Goal: Task Accomplishment & Management: Manage account settings

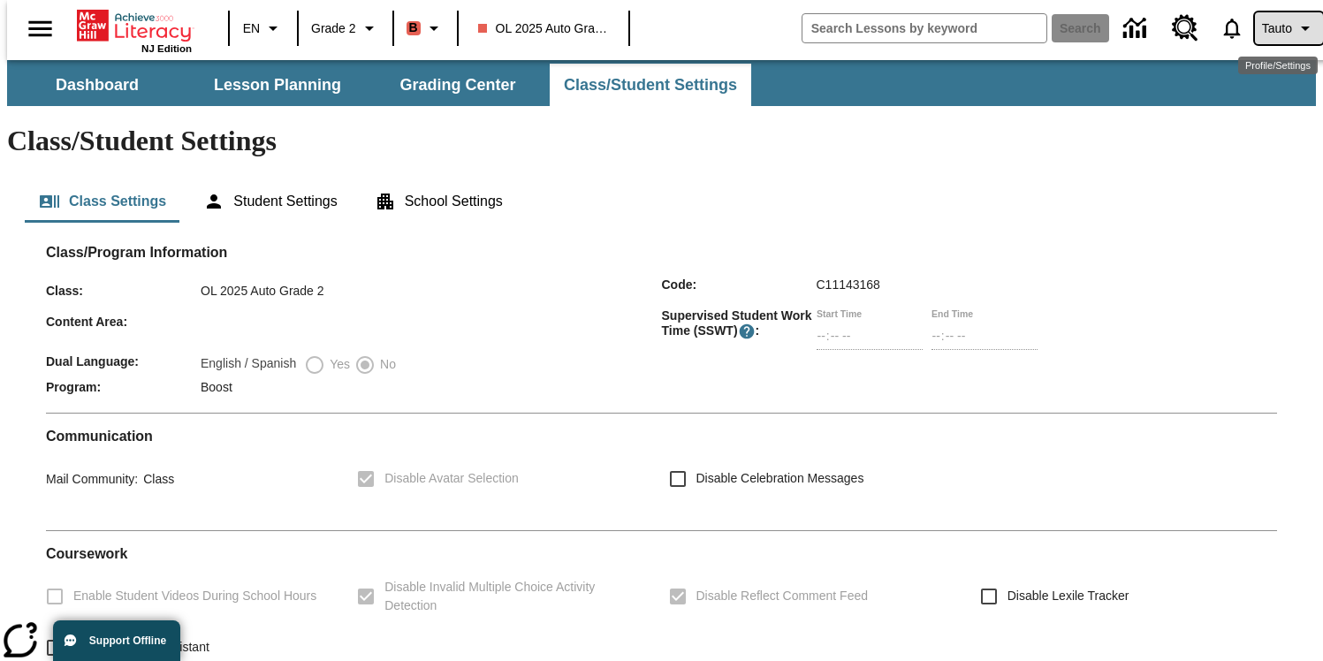
click at [1295, 28] on icon "Profile/Settings" at bounding box center [1305, 28] width 21 height 21
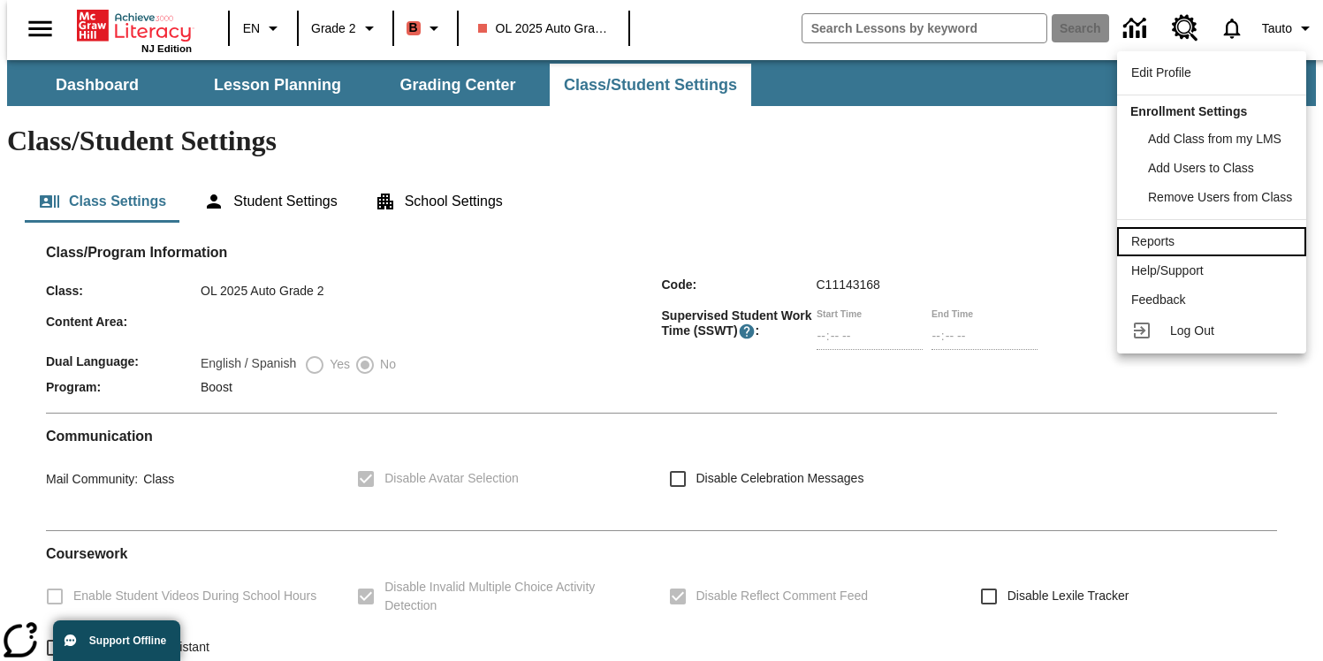
click at [1194, 249] on div "Reports" at bounding box center [1211, 241] width 161 height 19
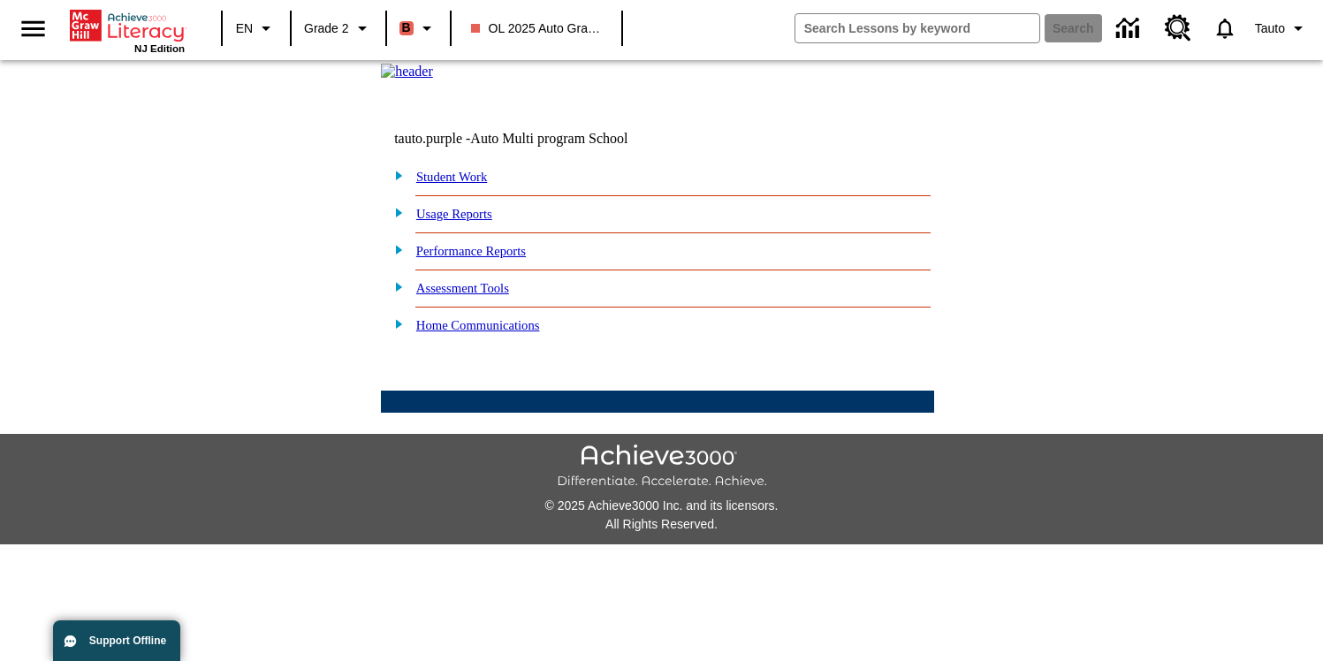
click at [397, 331] on img at bounding box center [394, 324] width 19 height 16
click at [386, 383] on form "Student Work My Lessons Ready Read Respond Reflect Write Fluency Running Record…" at bounding box center [657, 273] width 553 height 220
click at [455, 413] on td at bounding box center [657, 402] width 553 height 22
click at [461, 355] on link "Home Lexile Letter" at bounding box center [471, 348] width 103 height 14
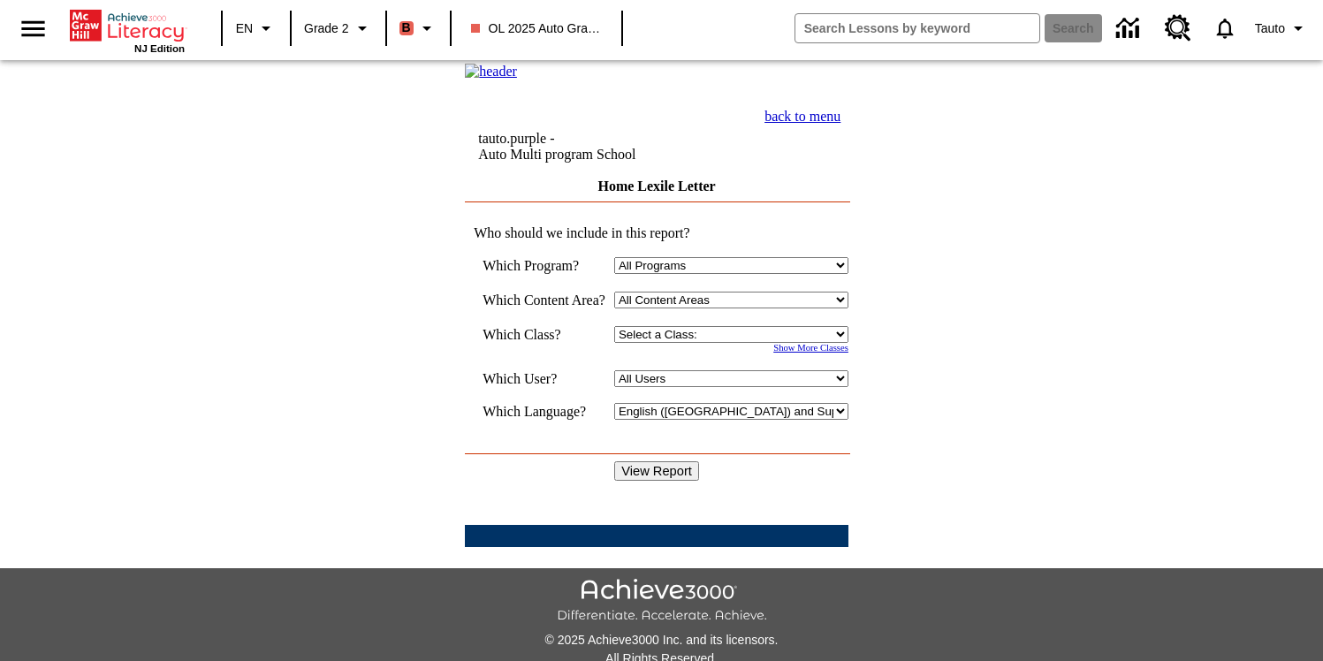
click at [658, 466] on input "View Report" at bounding box center [656, 470] width 85 height 19
click at [701, 343] on select "Select a Class: 2025 Auto Grade 1 OL 2025 Auto Grade 2 Test 1 Room 213" at bounding box center [731, 334] width 234 height 17
select select "11133168"
click at [614, 338] on select "Select a Class: 2025 Auto Grade 1 OL 2025 Auto Grade 2 Test 1 Room 213" at bounding box center [731, 334] width 234 height 17
click at [665, 463] on input "View Report" at bounding box center [656, 470] width 85 height 19
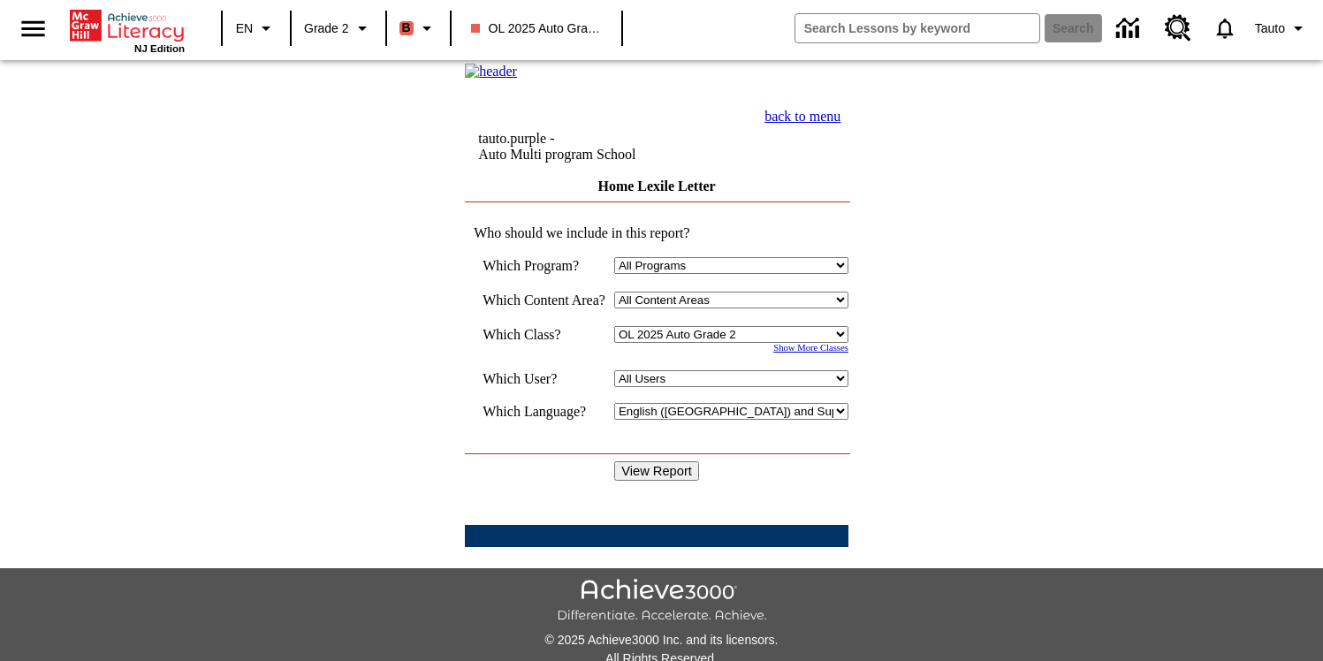
click at [840, 124] on link "back to menu" at bounding box center [802, 116] width 76 height 15
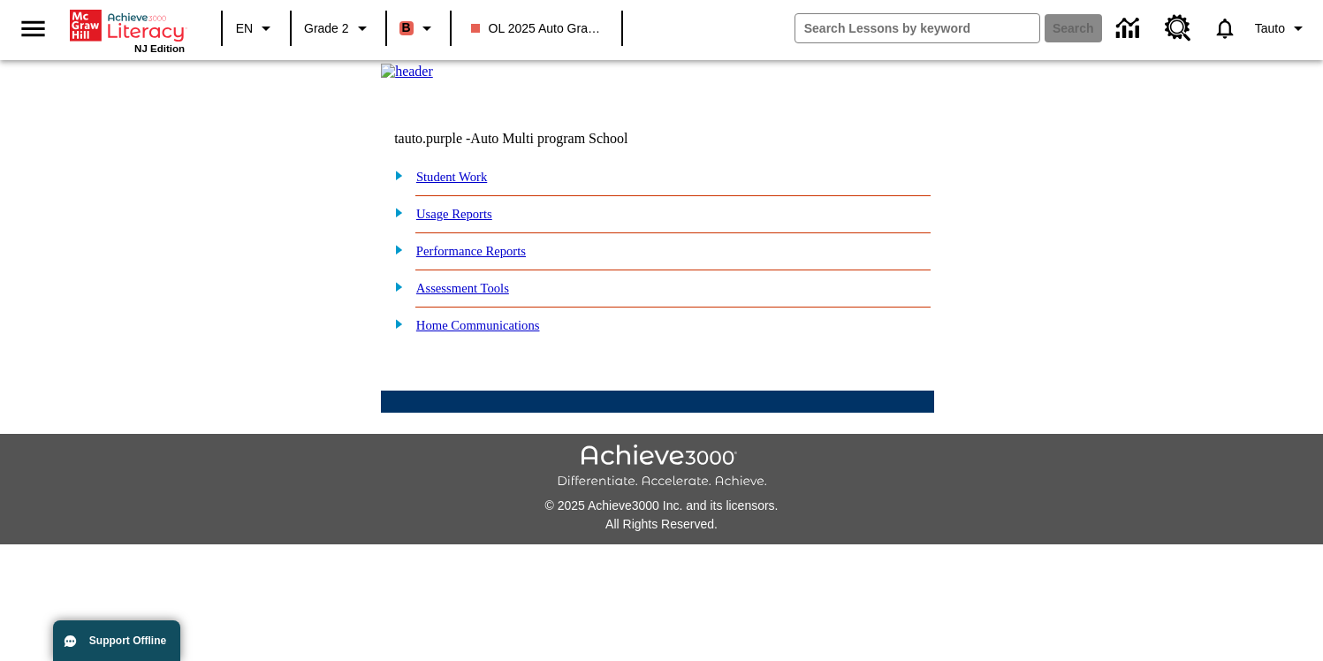
click at [395, 331] on img at bounding box center [394, 324] width 19 height 16
click at [481, 355] on link "Home Lexile Letter" at bounding box center [471, 348] width 103 height 14
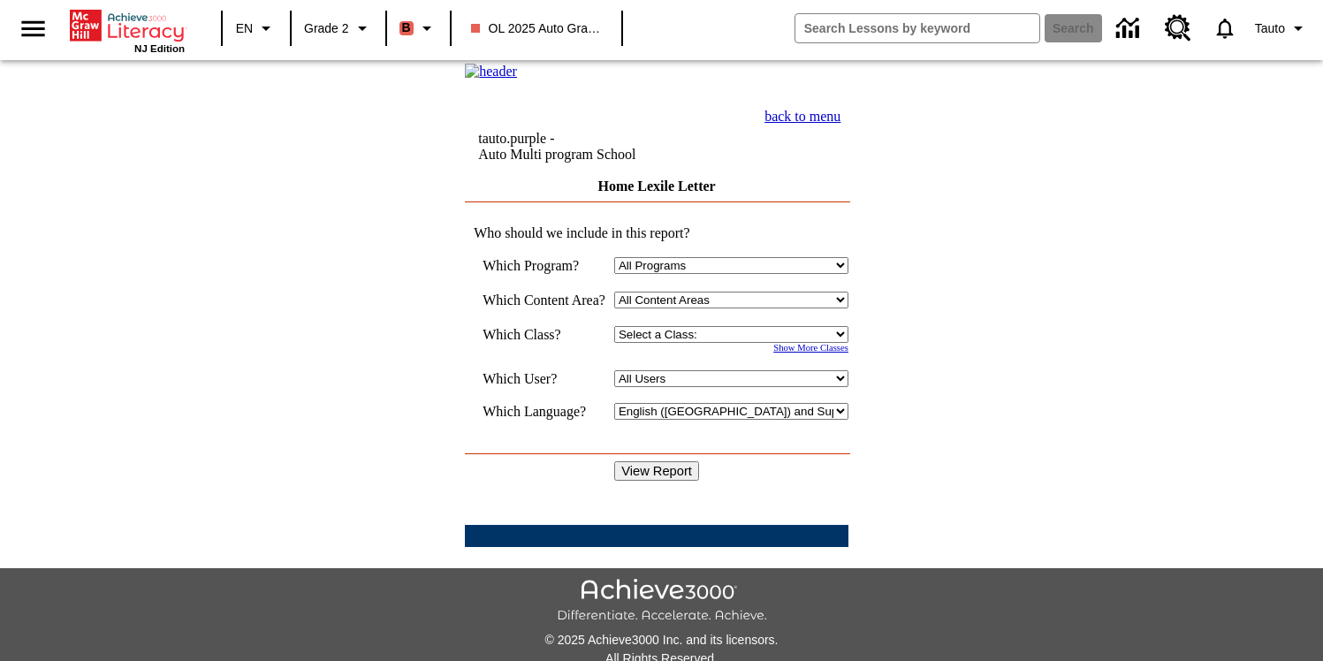
click at [1011, 123] on td "back to menu tauto.purple - Auto Multi program School Home Lexile Letter Who sh…" at bounding box center [658, 314] width 1312 height 505
click at [719, 343] on select "Select a Class: 2025 Auto Grade 1 OL 2025 Auto Grade 2 Test 1 Room 213" at bounding box center [731, 334] width 234 height 17
select select "11133168"
click at [614, 338] on select "Select a Class: 2025 Auto Grade 1 OL 2025 Auto Grade 2 Test 1 Room 213" at bounding box center [731, 334] width 234 height 17
click at [840, 124] on link "back to menu" at bounding box center [802, 116] width 76 height 15
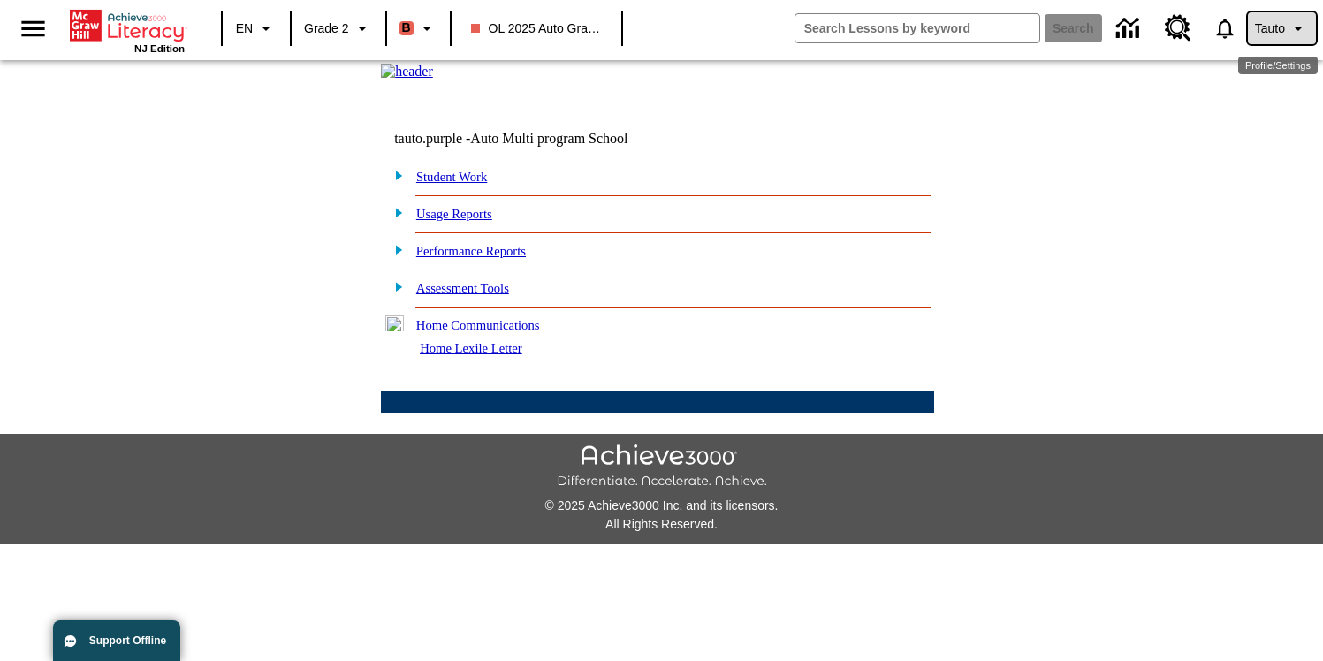
click at [1291, 19] on icon "Profile/Settings" at bounding box center [1298, 28] width 21 height 21
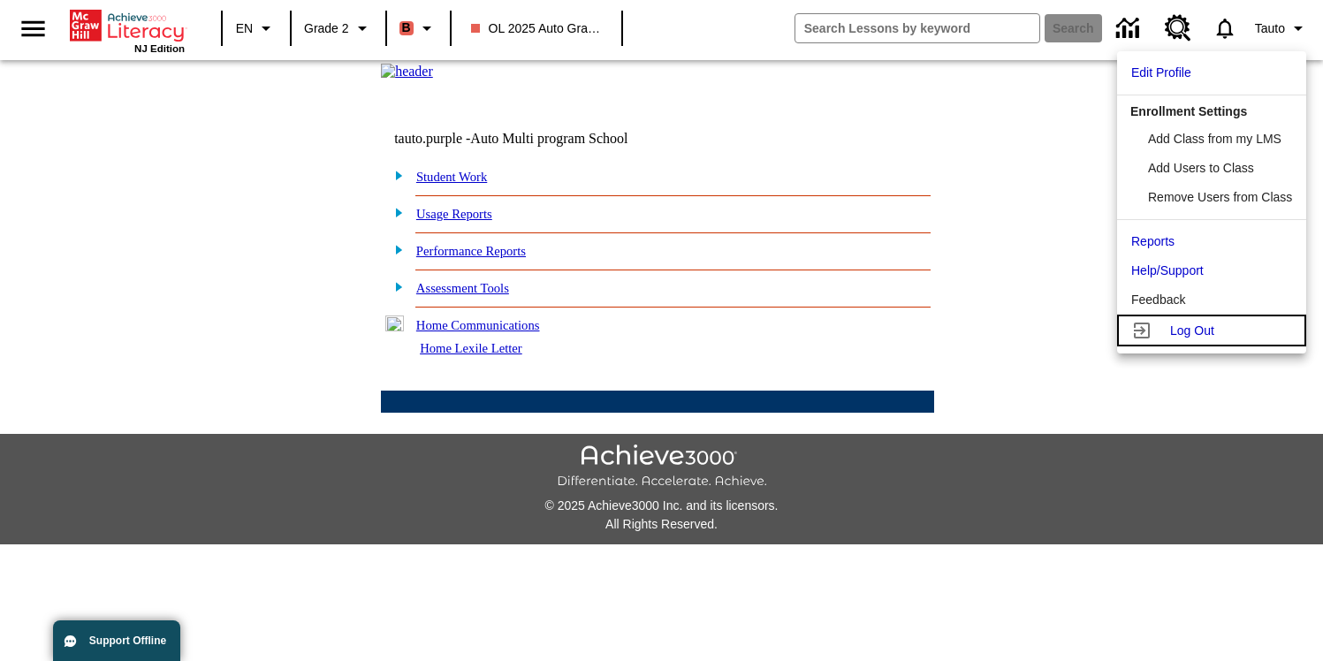
click at [1168, 325] on link "Log Out" at bounding box center [1211, 331] width 189 height 32
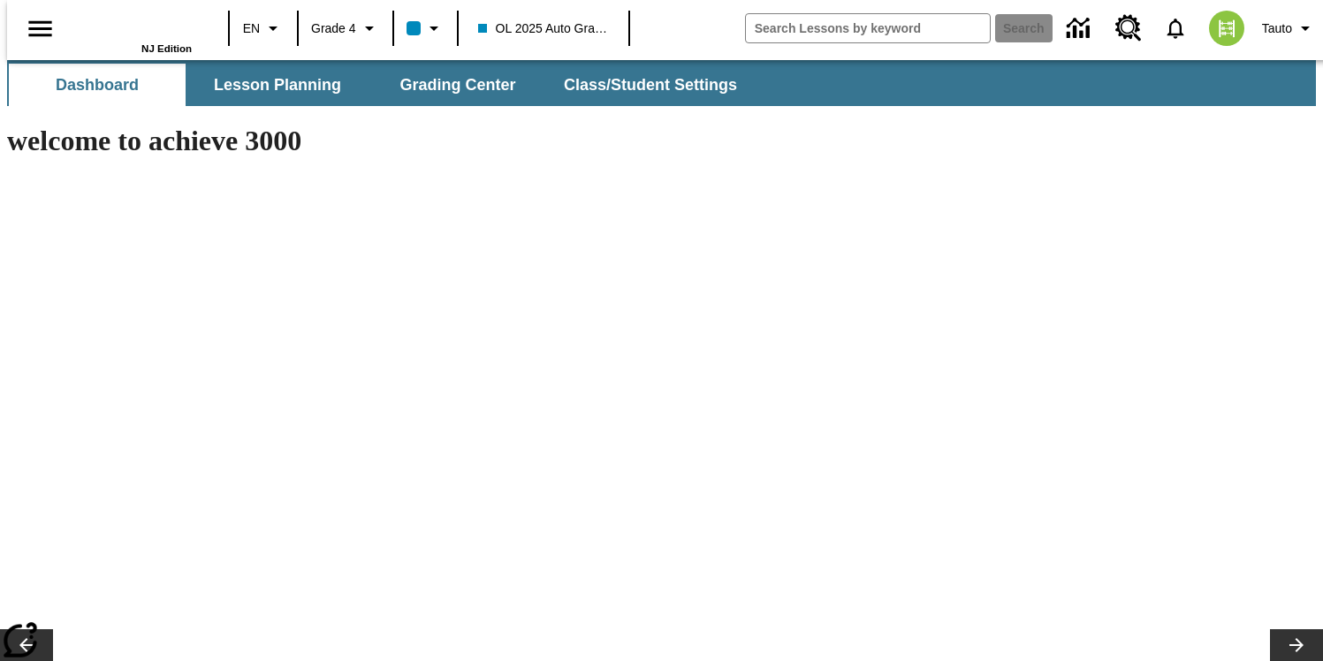
type input "-1"
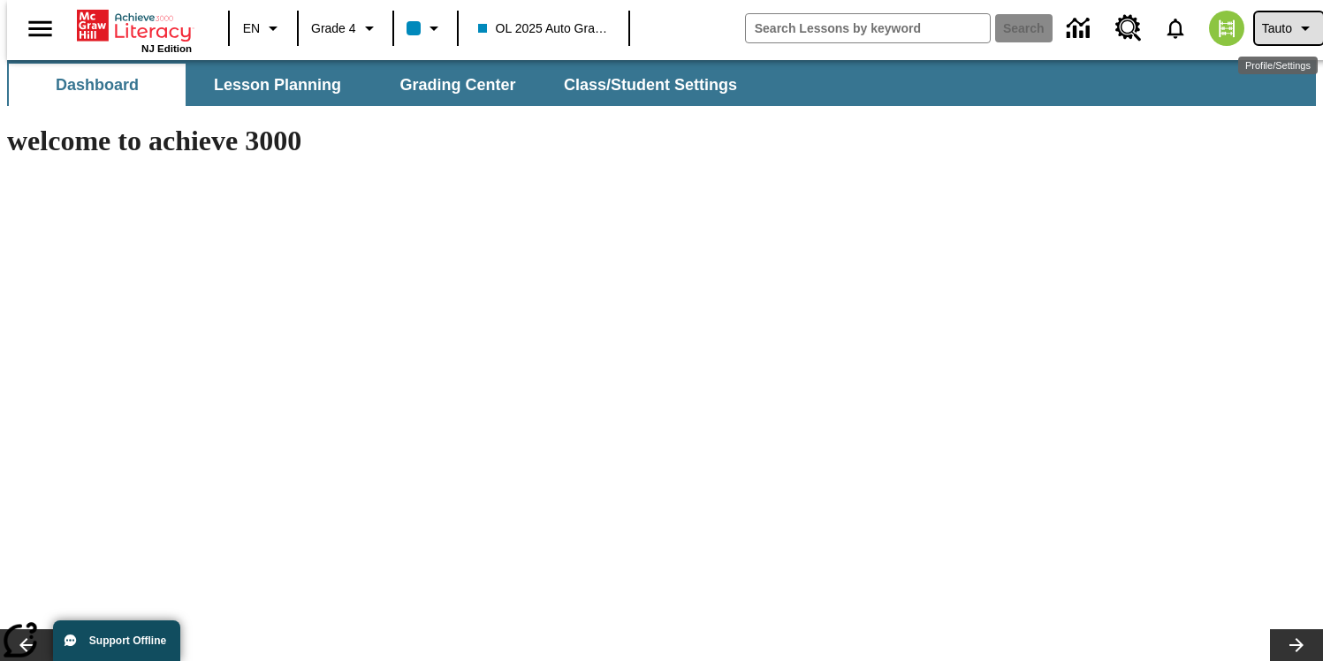
click at [1296, 20] on icon "Profile/Settings" at bounding box center [1305, 28] width 21 height 21
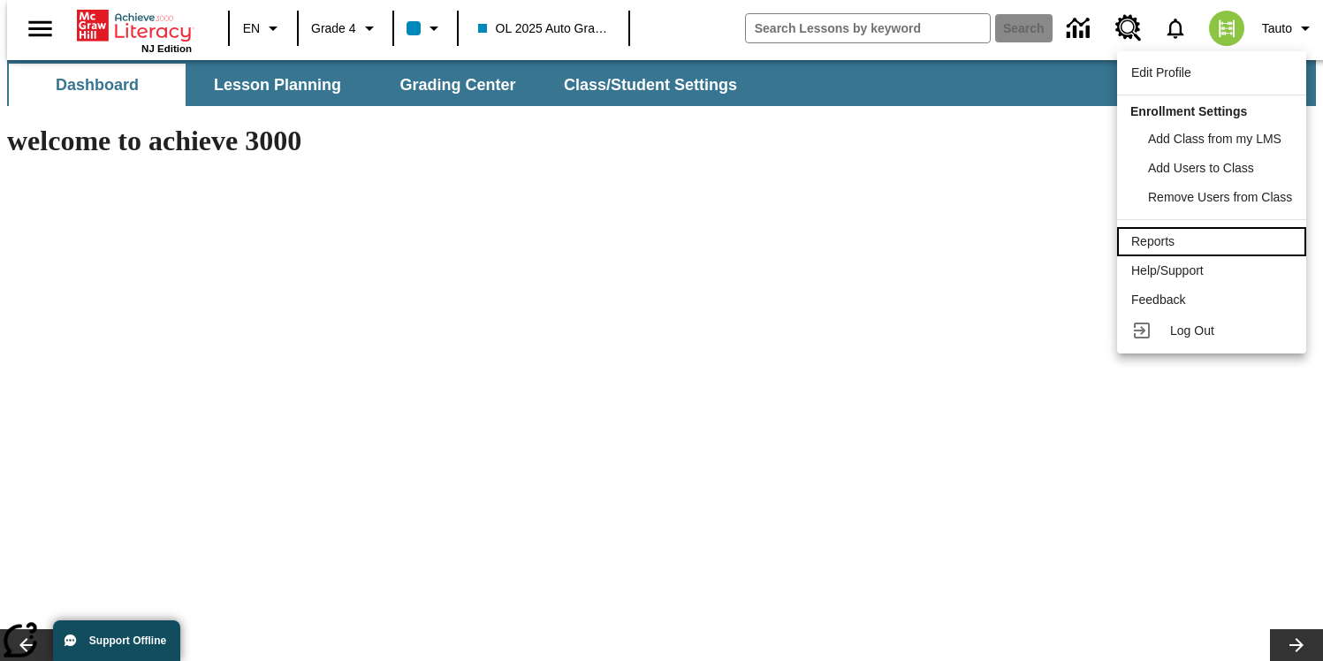
click at [1149, 228] on link "Reports" at bounding box center [1211, 241] width 189 height 29
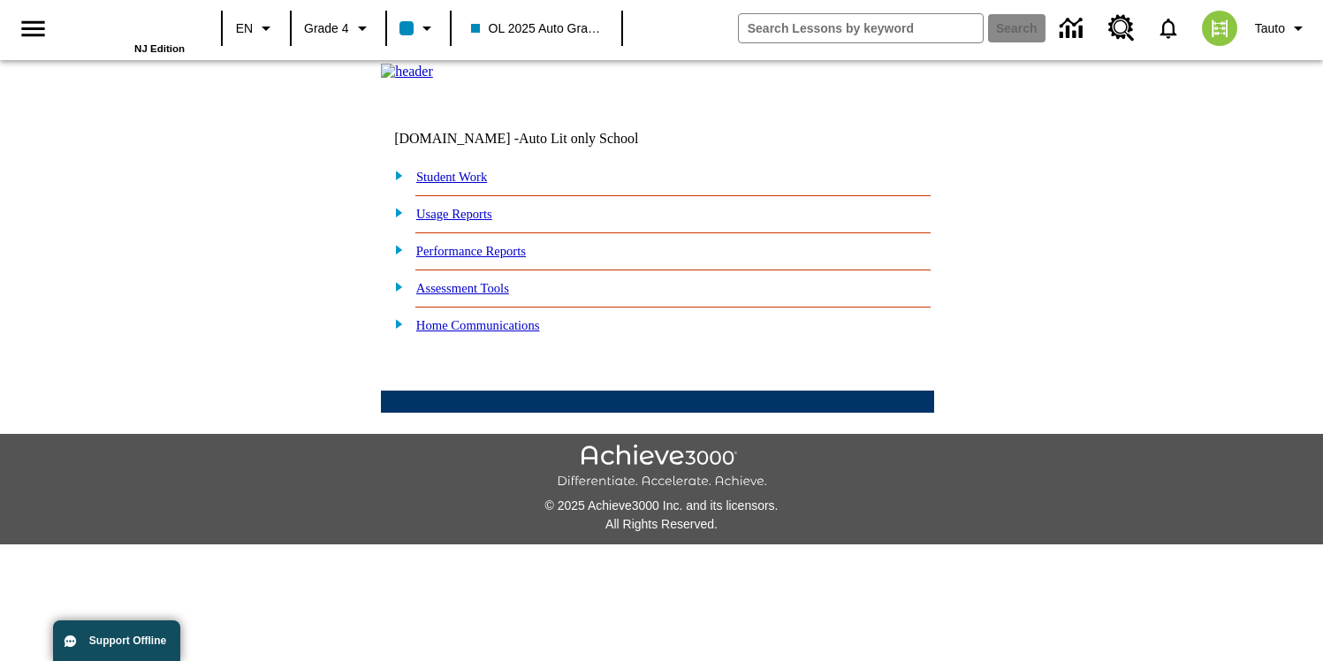
click at [403, 331] on img at bounding box center [394, 324] width 19 height 16
click at [355, 415] on td "tauto.green - Auto Lit only School Student Work My Lessons Ready Read Respond R…" at bounding box center [658, 247] width 1313 height 370
click at [482, 355] on link "Home Lexile Letter" at bounding box center [471, 348] width 103 height 14
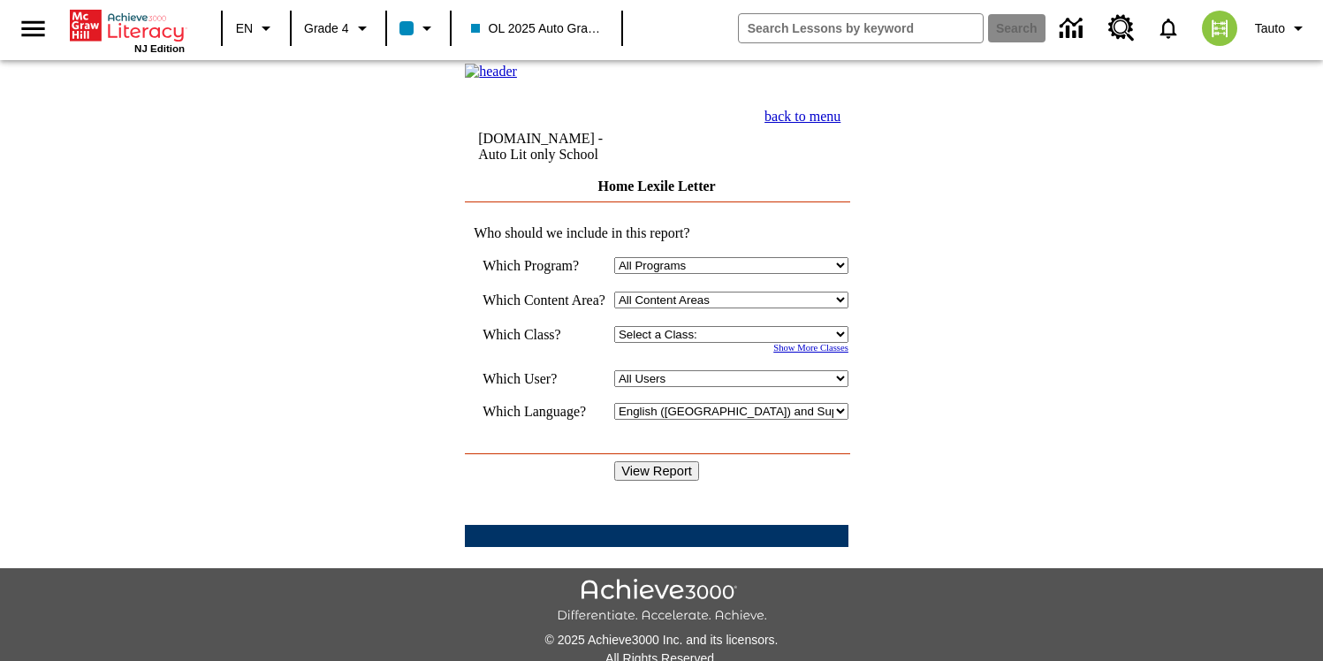
click at [699, 343] on select "Select a Class: 2025 Auto Grade 3 OL 2025 Auto Grade 4" at bounding box center [731, 334] width 234 height 17
select select "11133146"
click at [614, 338] on select "Select a Class: 2025 Auto Grade 3 OL 2025 Auto Grade 4" at bounding box center [731, 334] width 234 height 17
click at [680, 461] on input "View Report" at bounding box center [656, 470] width 85 height 19
click at [1264, 29] on span "Tauto" at bounding box center [1270, 28] width 30 height 19
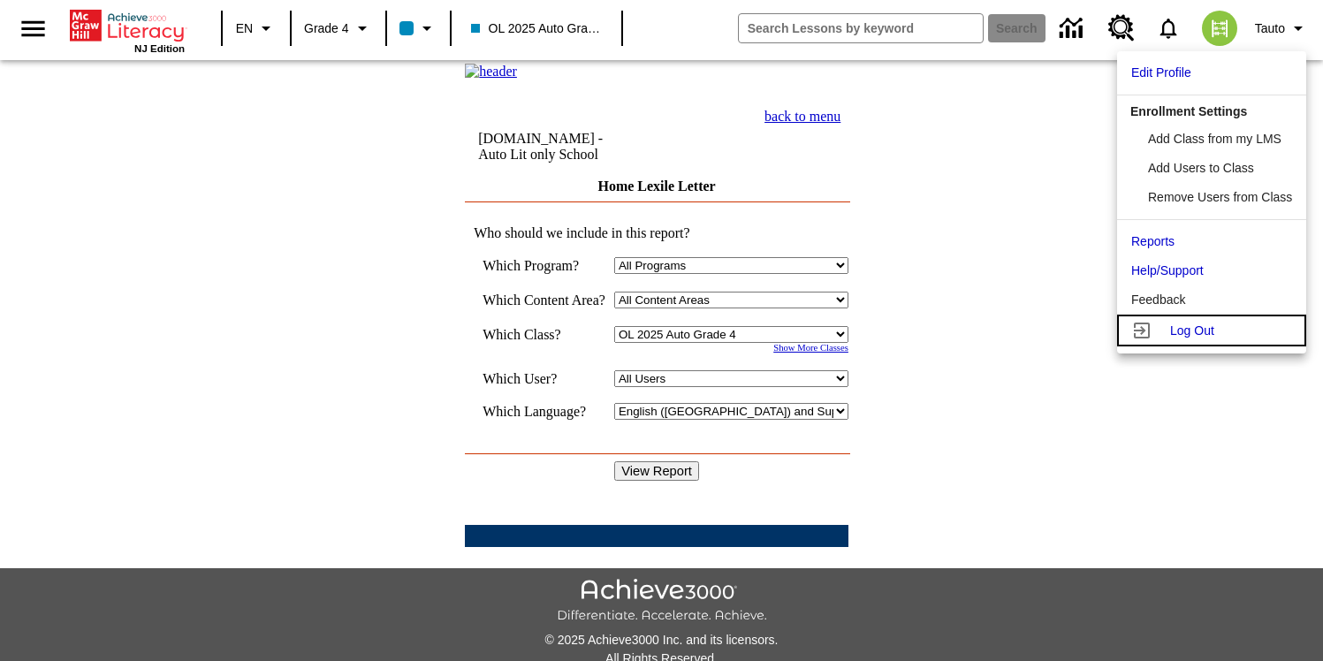
click at [1186, 333] on span "Log Out" at bounding box center [1192, 330] width 44 height 14
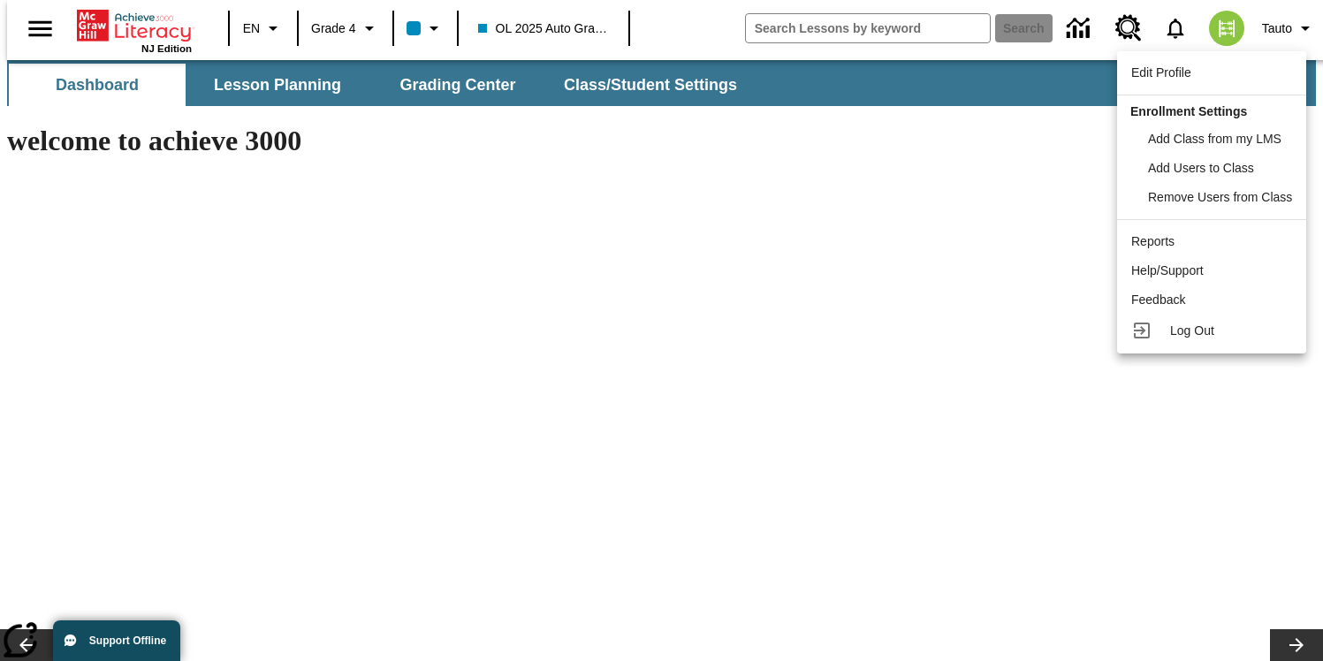
click at [1304, 27] on div at bounding box center [661, 330] width 1323 height 661
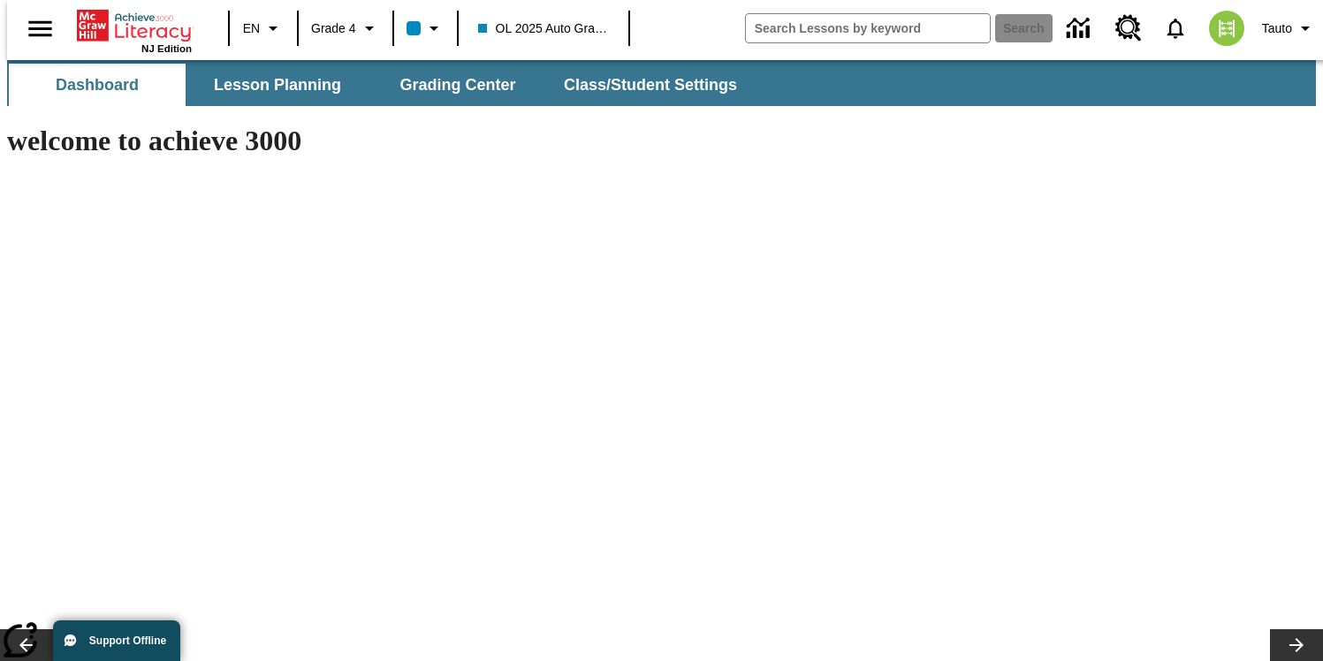
click at [1307, 58] on header "Skip to main content NJ Edition EN Grade 4 OL 2025 Auto Grade 4 Search Tauto" at bounding box center [668, 30] width 1323 height 60
click at [1287, 27] on button "Tauto" at bounding box center [1289, 28] width 68 height 32
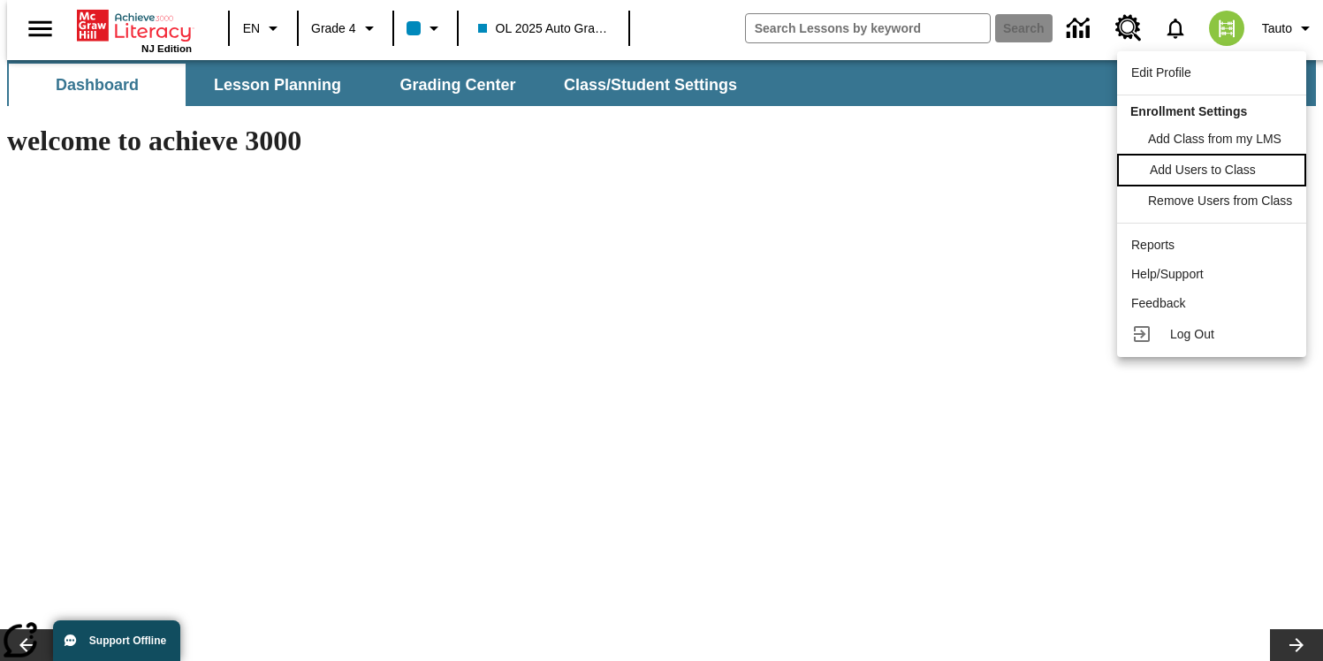
click at [1246, 163] on span "Add Users to Class" at bounding box center [1203, 170] width 106 height 14
click at [1205, 200] on span "Remove Users from Class" at bounding box center [1222, 199] width 144 height 14
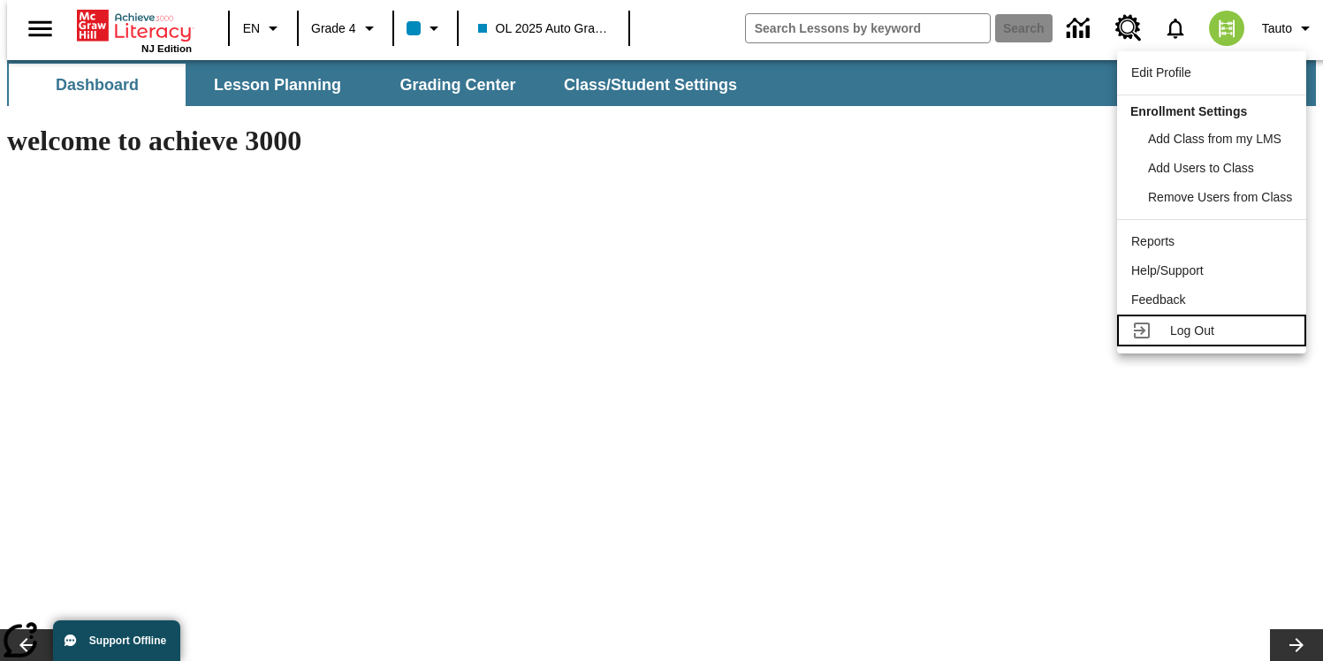
click at [1184, 331] on span "Log Out" at bounding box center [1192, 330] width 44 height 14
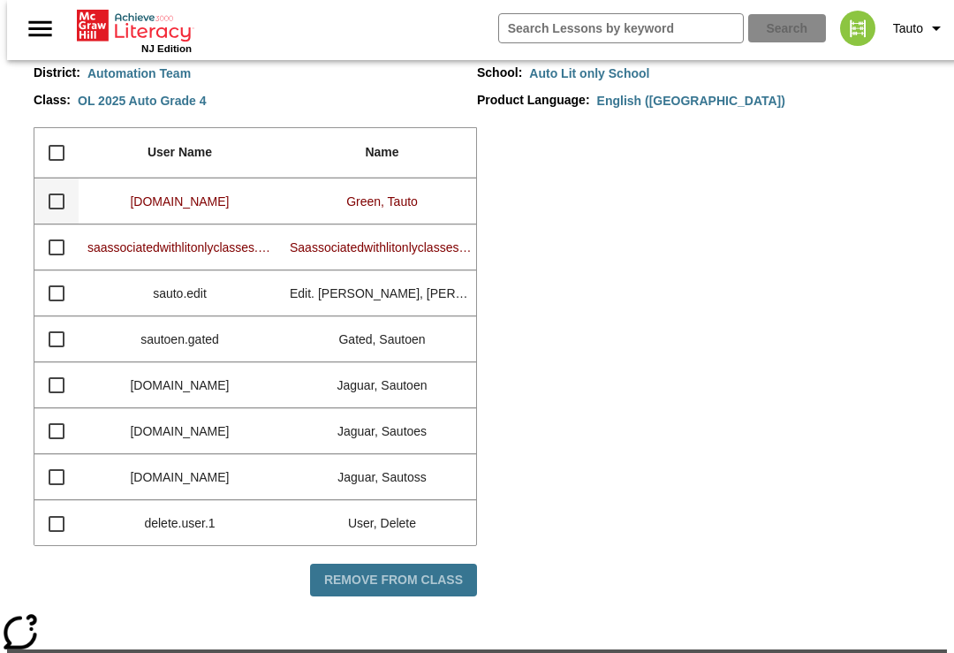
scroll to position [146, 0]
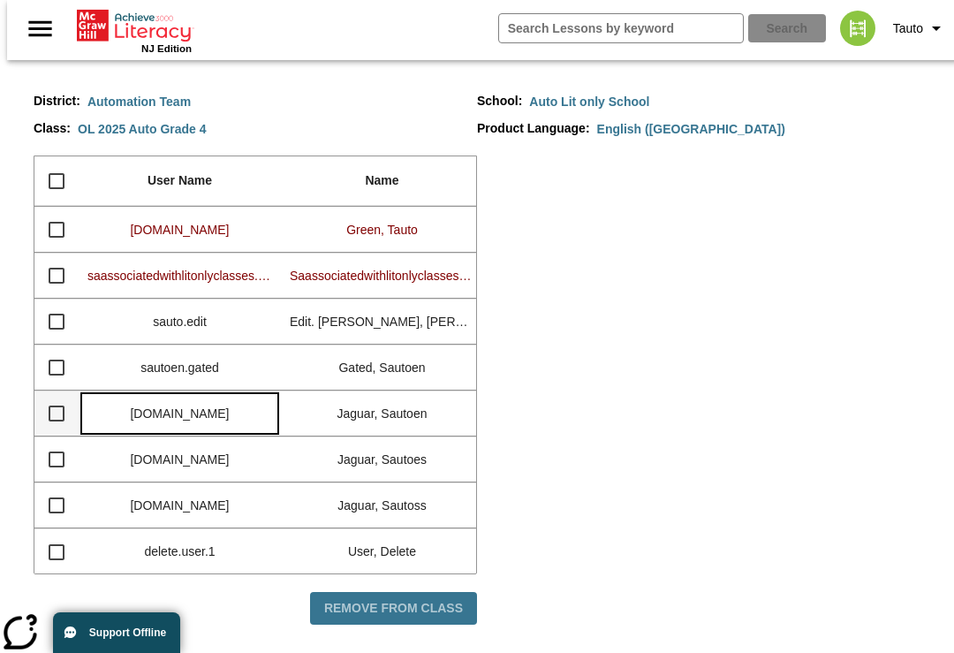
drag, startPoint x: 217, startPoint y: 416, endPoint x: 132, endPoint y: 414, distance: 84.9
click at [132, 414] on div "[DOMAIN_NAME]" at bounding box center [180, 414] width 202 height 46
copy div "[DOMAIN_NAME]"
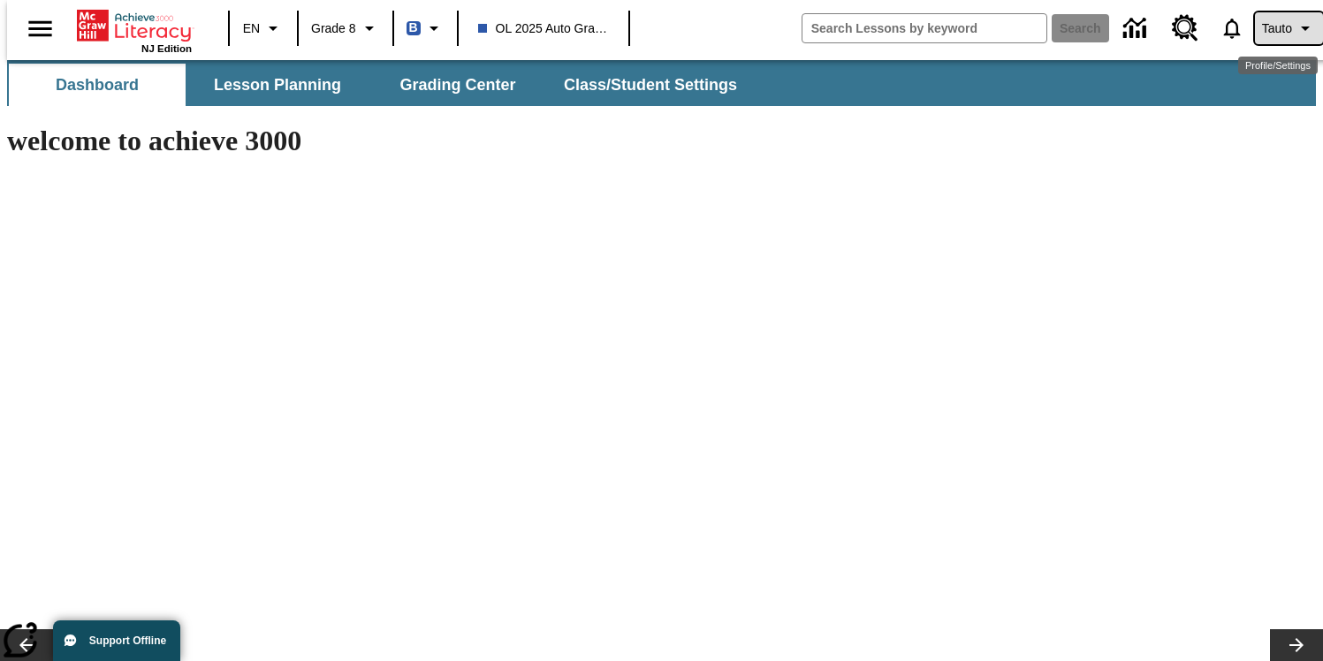
click at [1300, 20] on icon "Profile/Settings" at bounding box center [1305, 28] width 21 height 21
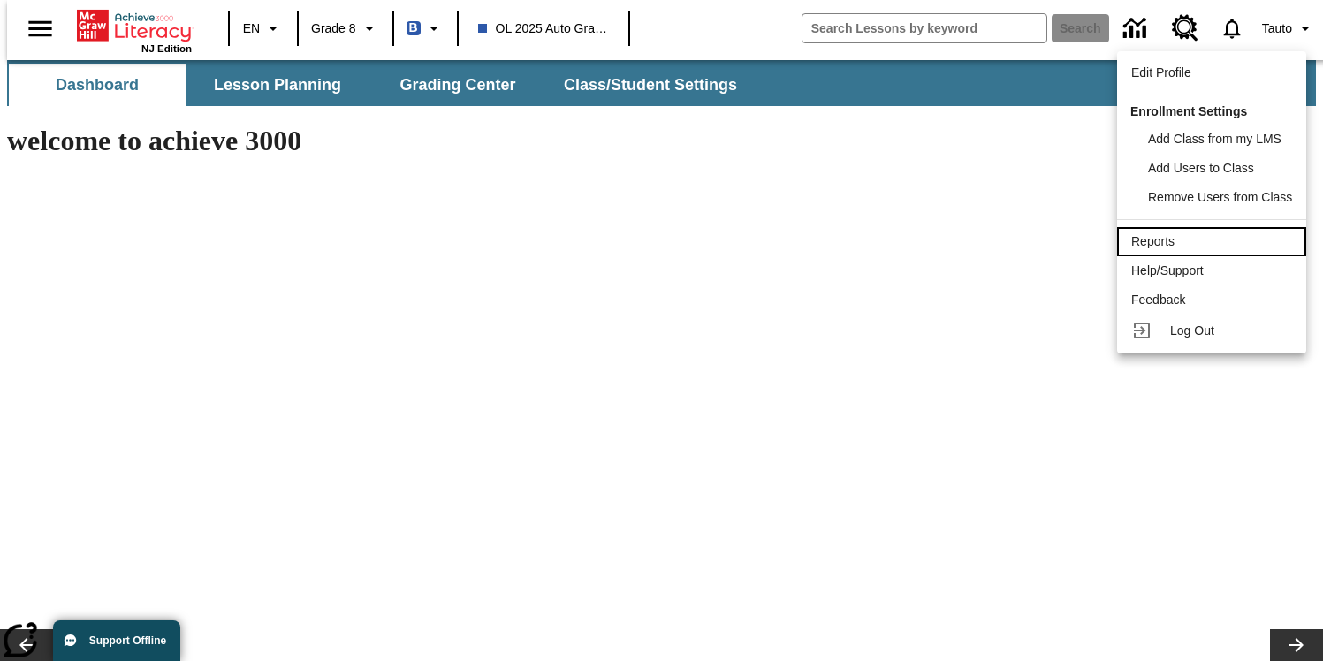
click at [1181, 240] on div "Reports" at bounding box center [1211, 241] width 161 height 19
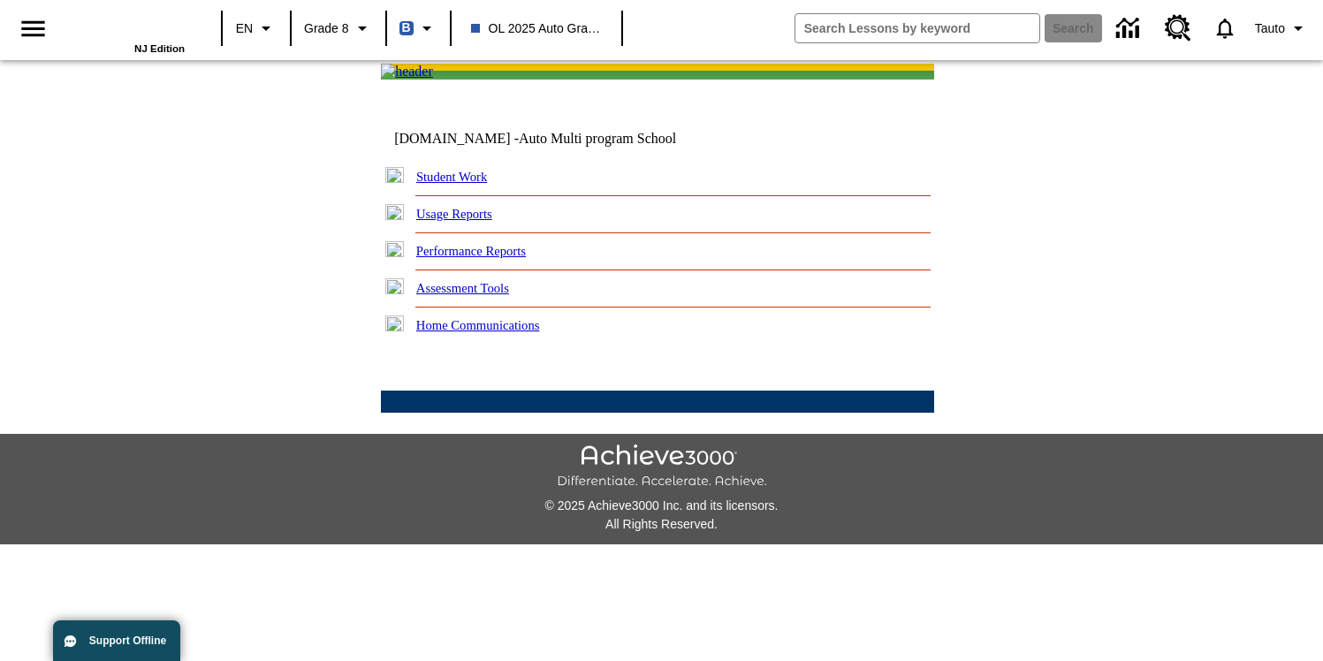
click at [398, 331] on img at bounding box center [394, 324] width 19 height 16
click at [371, 414] on td "[DOMAIN_NAME] - Auto Multi program School Student Work My Lessons Ready Read Re…" at bounding box center [658, 247] width 1313 height 370
click at [118, 20] on icon "Home" at bounding box center [118, 17] width 5 height 5
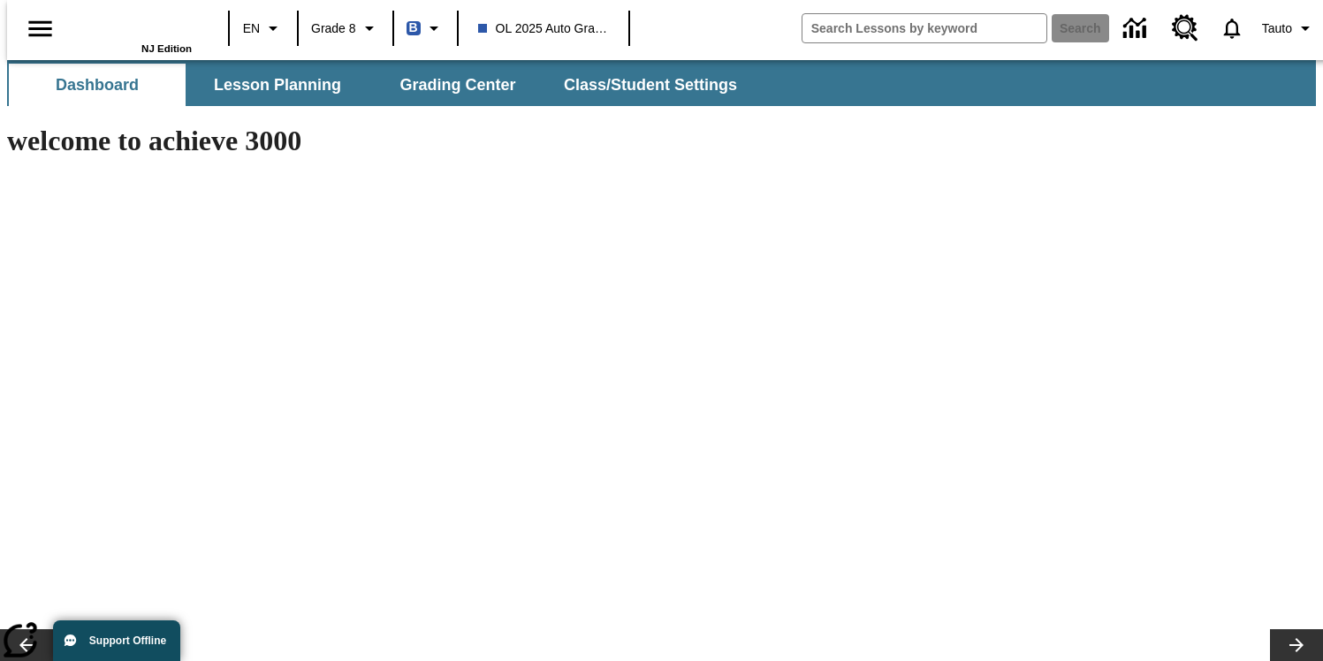
type input "-1"
click at [667, 86] on button "Class/Student Settings" at bounding box center [651, 85] width 203 height 42
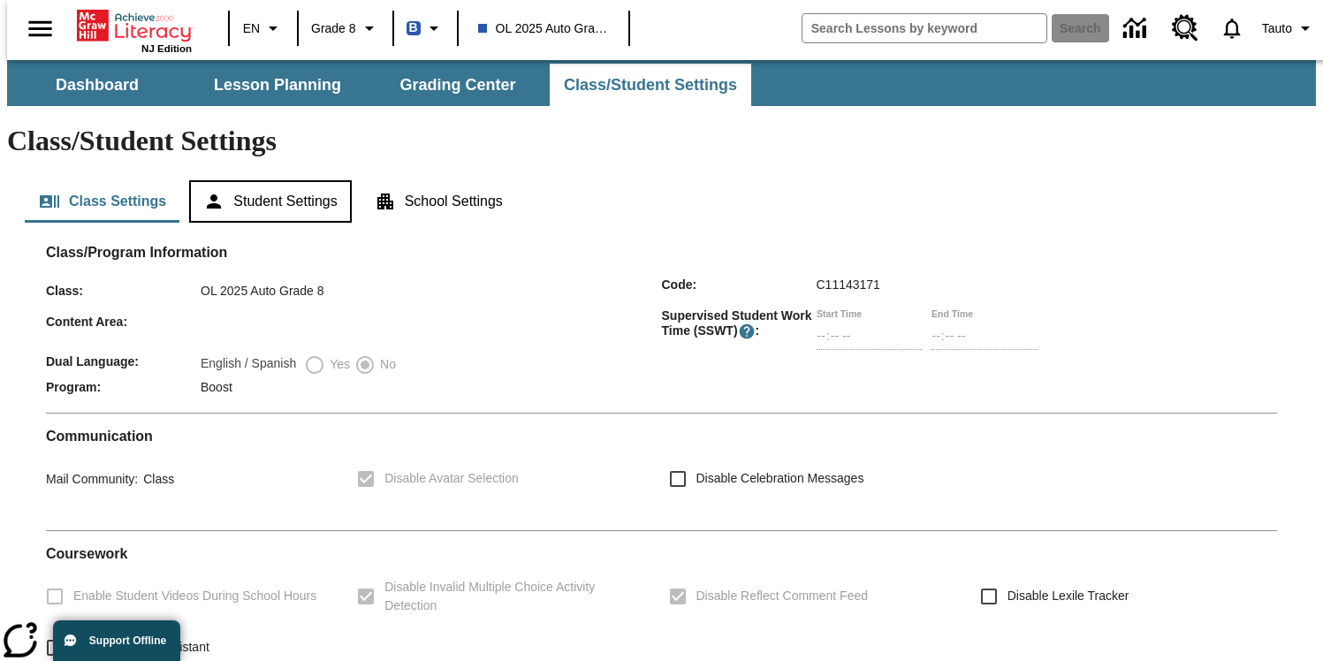
click at [270, 180] on button "Student Settings" at bounding box center [270, 201] width 162 height 42
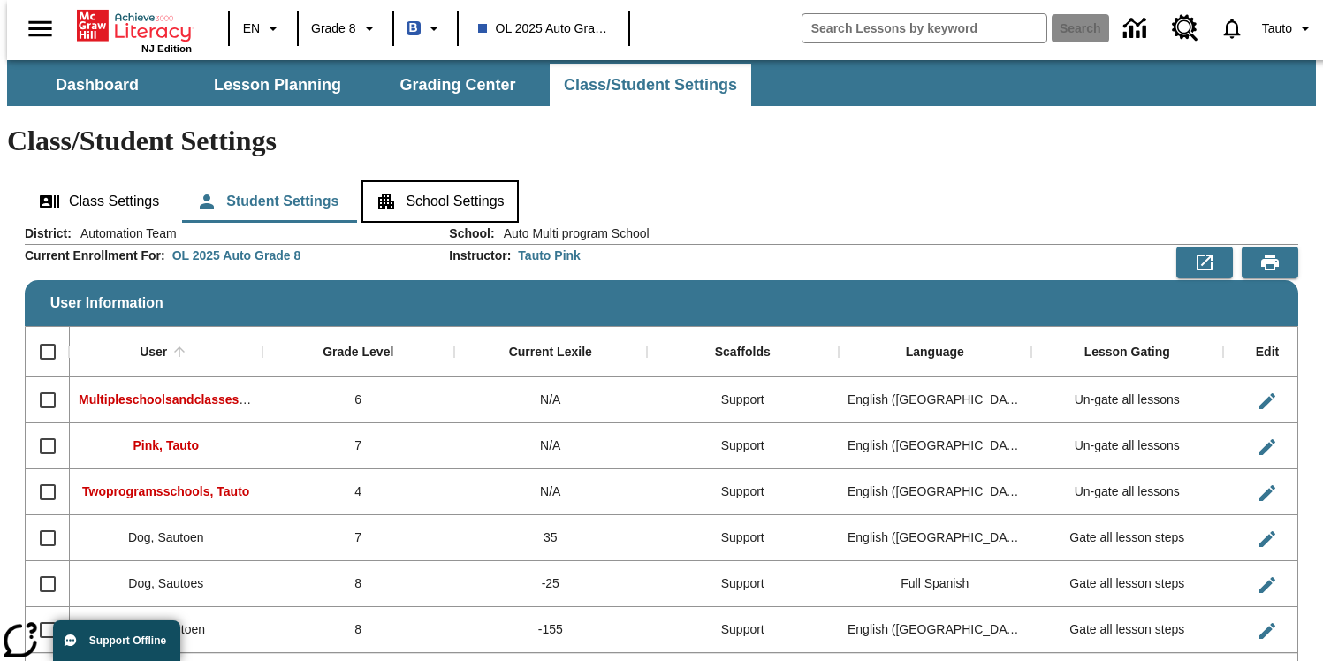
click at [433, 180] on button "School Settings" at bounding box center [439, 201] width 156 height 42
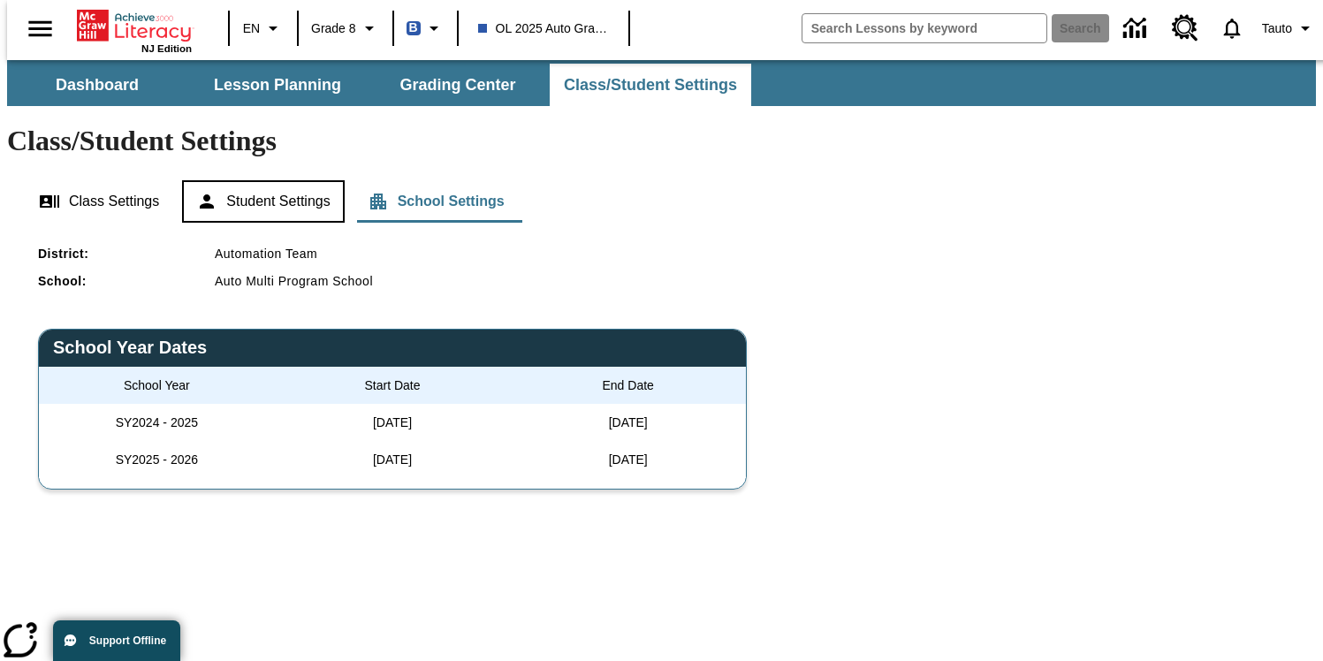
click at [306, 180] on button "Student Settings" at bounding box center [263, 201] width 162 height 42
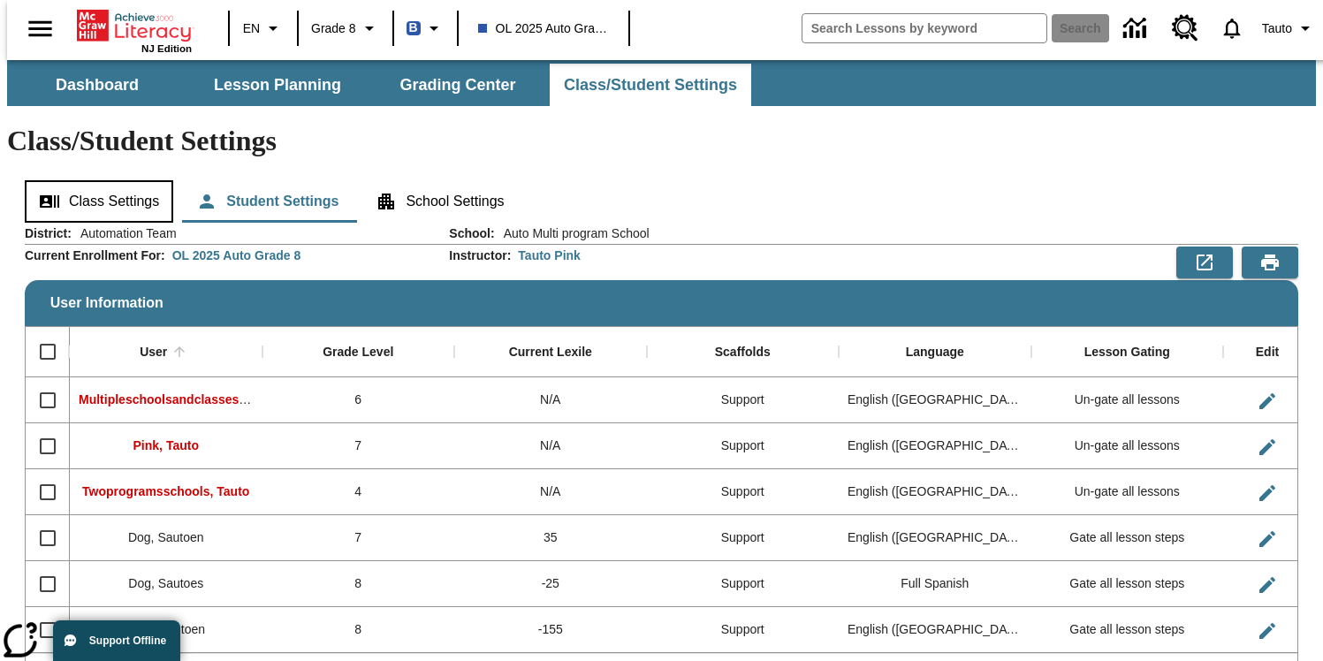
click at [114, 180] on button "Class Settings" at bounding box center [99, 201] width 148 height 42
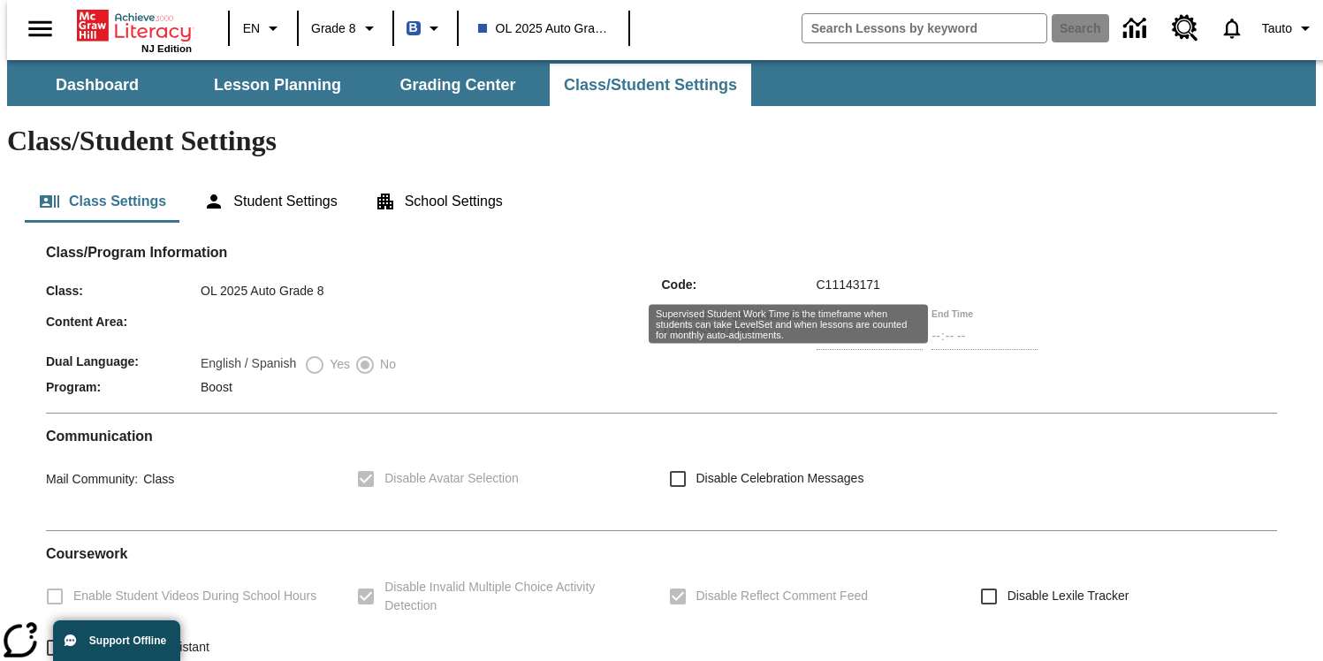
click at [754, 323] on icon "Supervised Student Work Time is the timeframe when students can take LevelSet a…" at bounding box center [746, 330] width 15 height 15
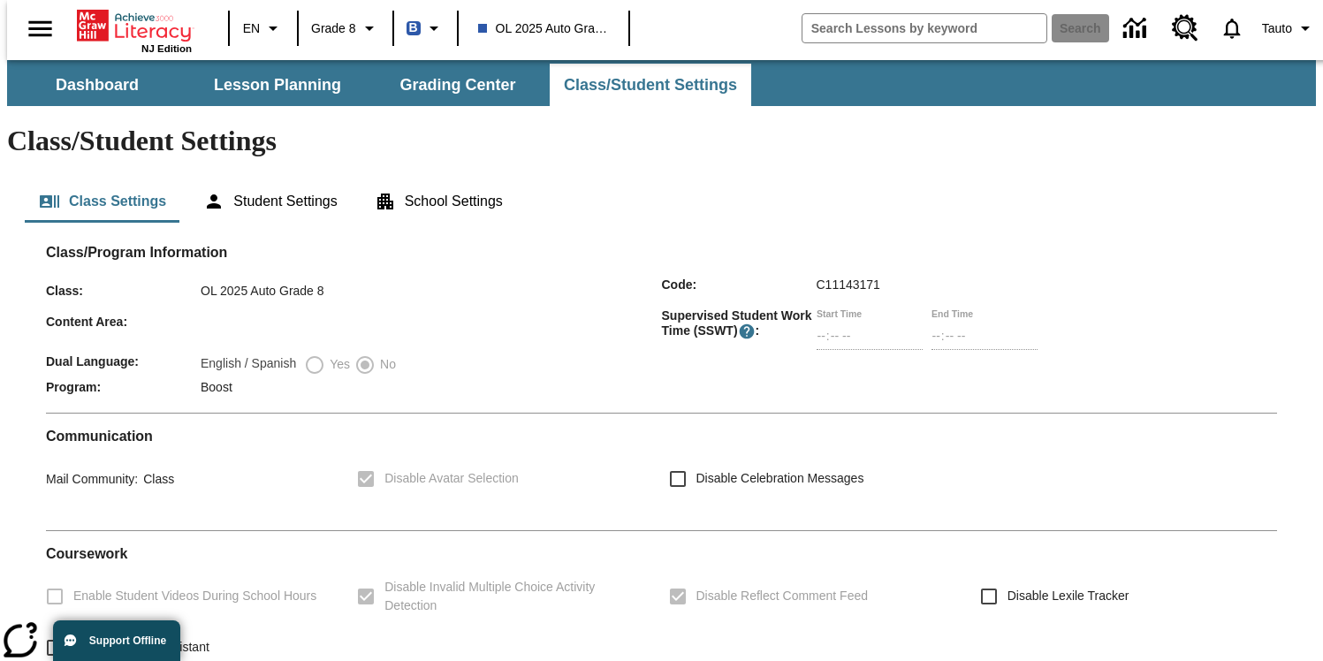
click at [801, 278] on div "Class : OL 2025 Auto Grade 8 Code : C11143171" at bounding box center [661, 293] width 1231 height 31
click at [1284, 39] on button "Tauto" at bounding box center [1289, 28] width 68 height 32
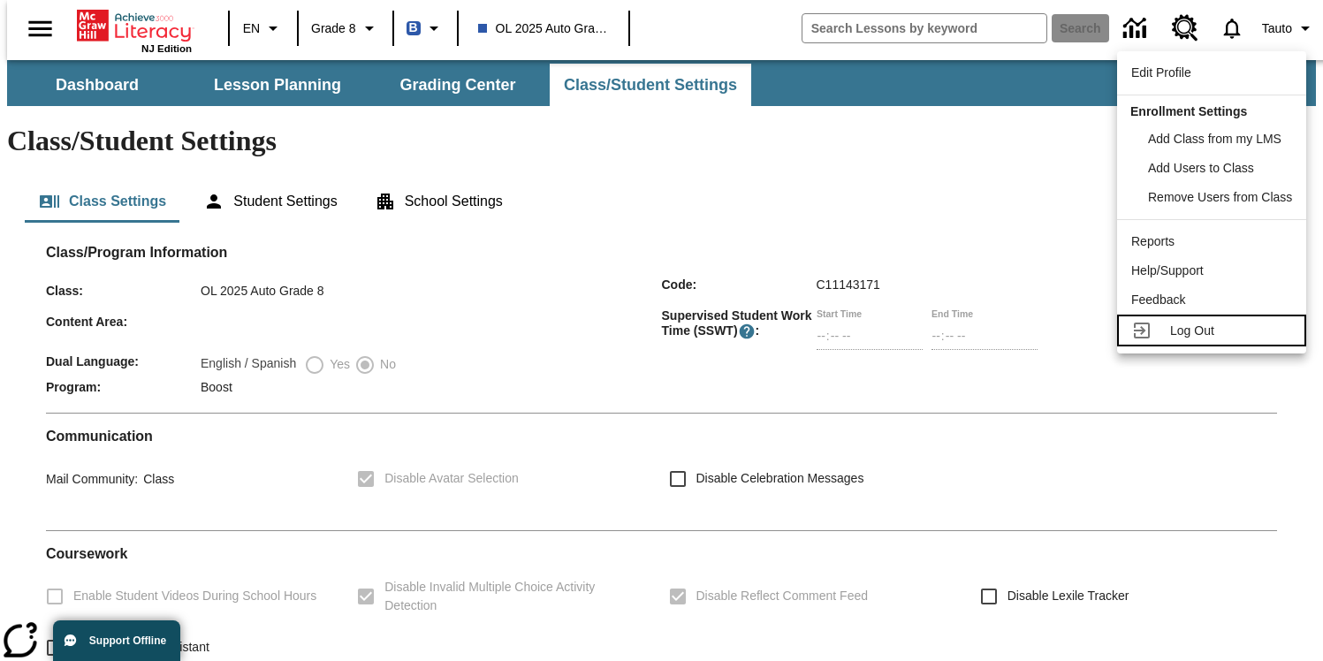
click at [1150, 325] on icon at bounding box center [1141, 330] width 21 height 21
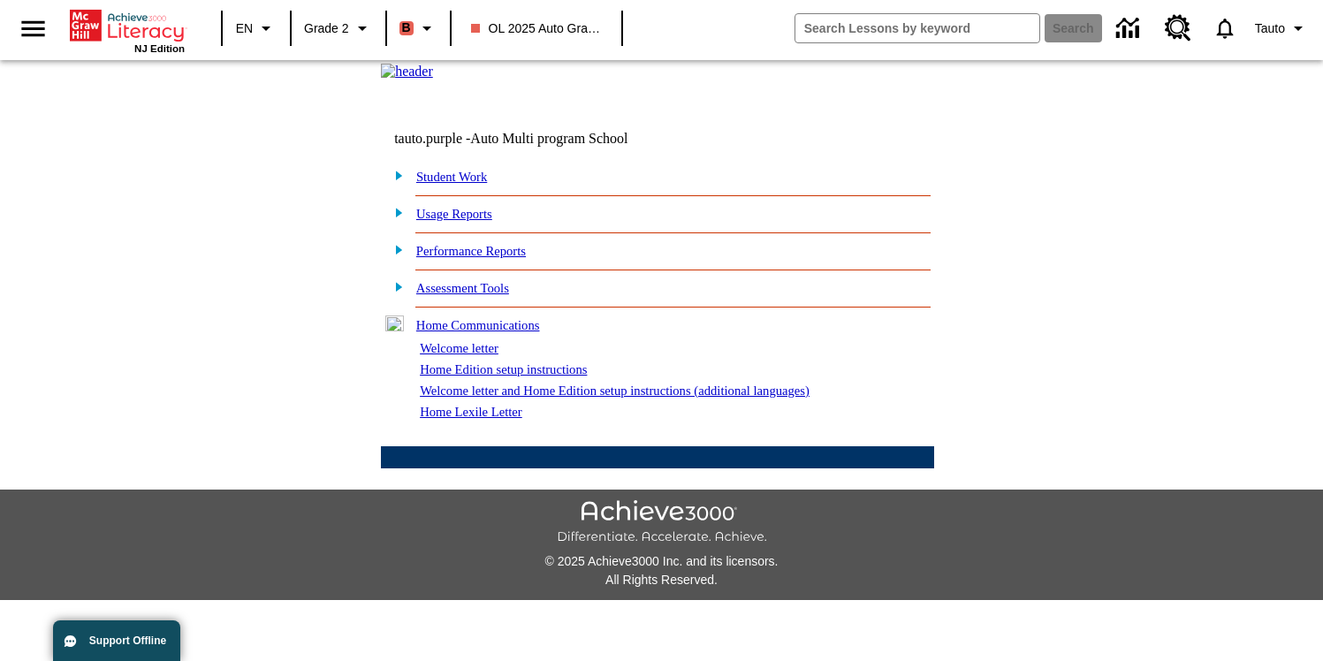
click at [403, 294] on img at bounding box center [394, 286] width 19 height 16
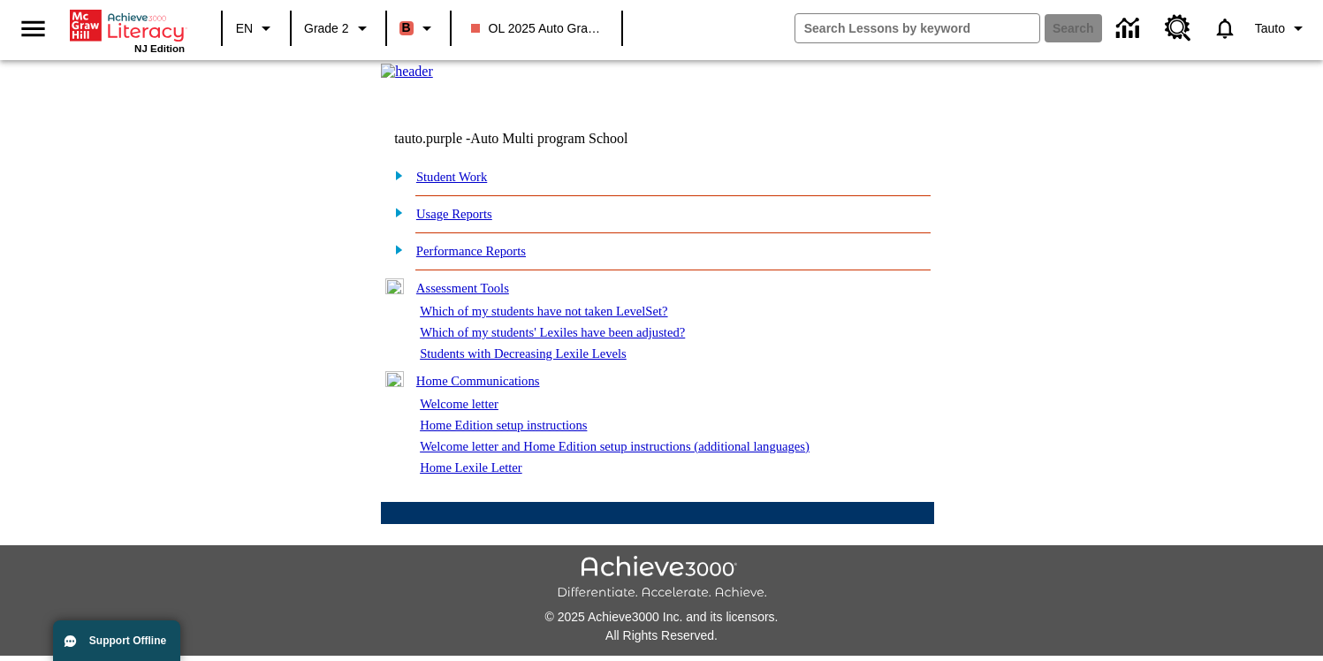
click at [403, 294] on img at bounding box center [394, 286] width 19 height 16
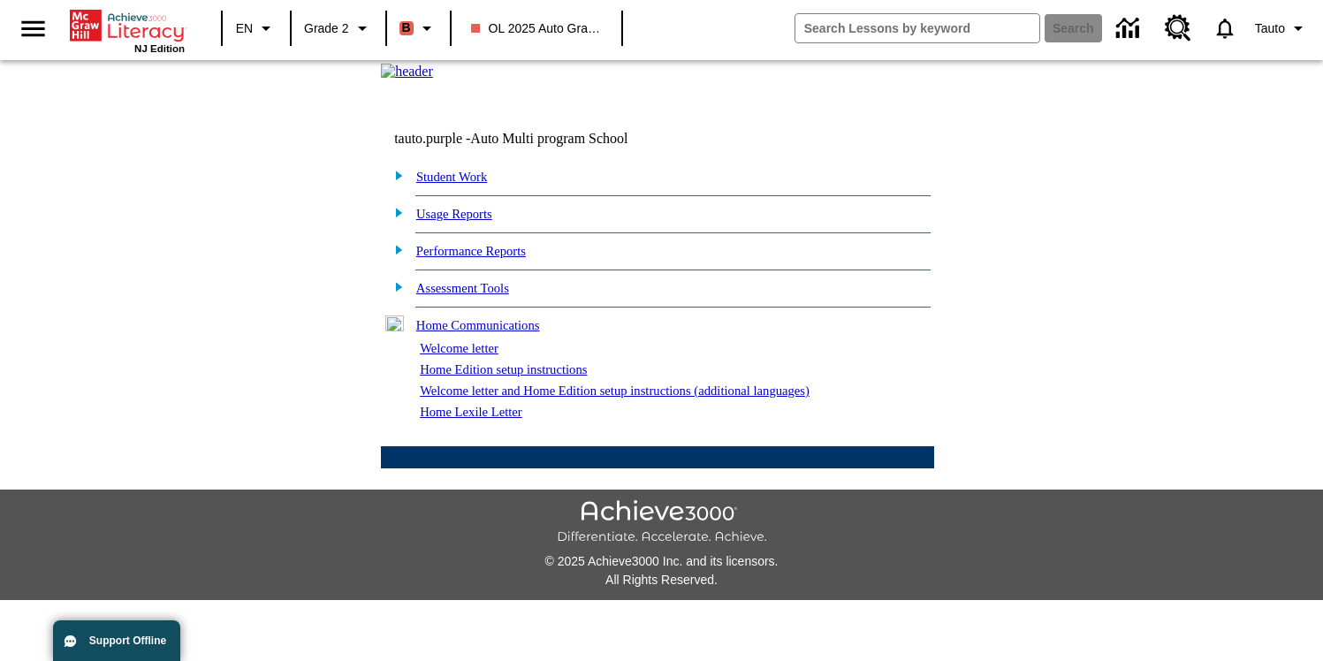
click at [398, 331] on img at bounding box center [394, 324] width 19 height 16
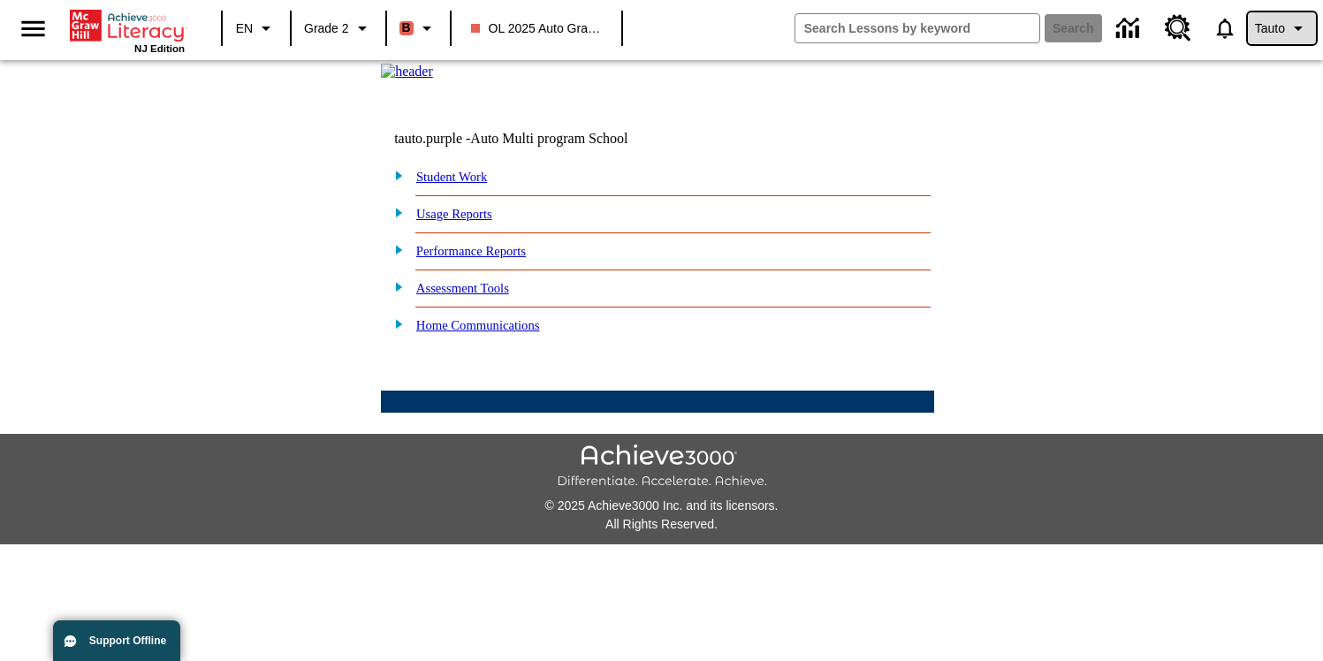
click at [1275, 34] on span "Tauto" at bounding box center [1270, 28] width 30 height 19
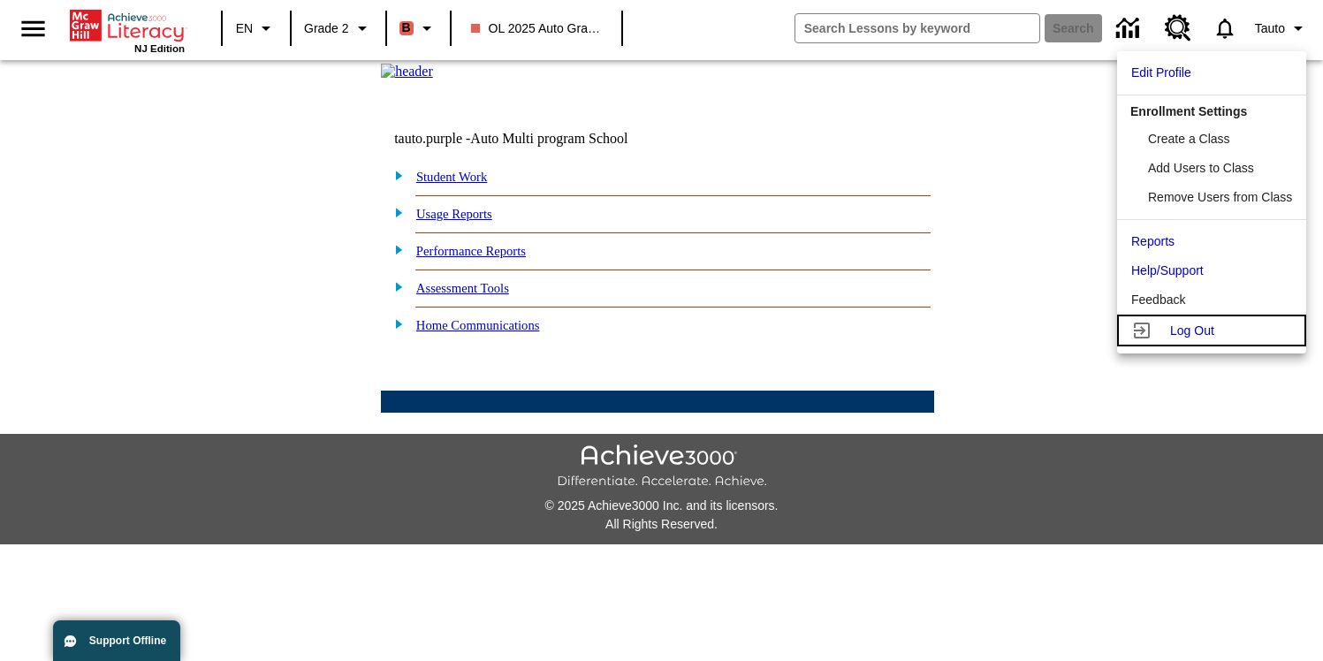
click at [1156, 331] on div at bounding box center [1147, 330] width 32 height 21
